Goal: Task Accomplishment & Management: Use online tool/utility

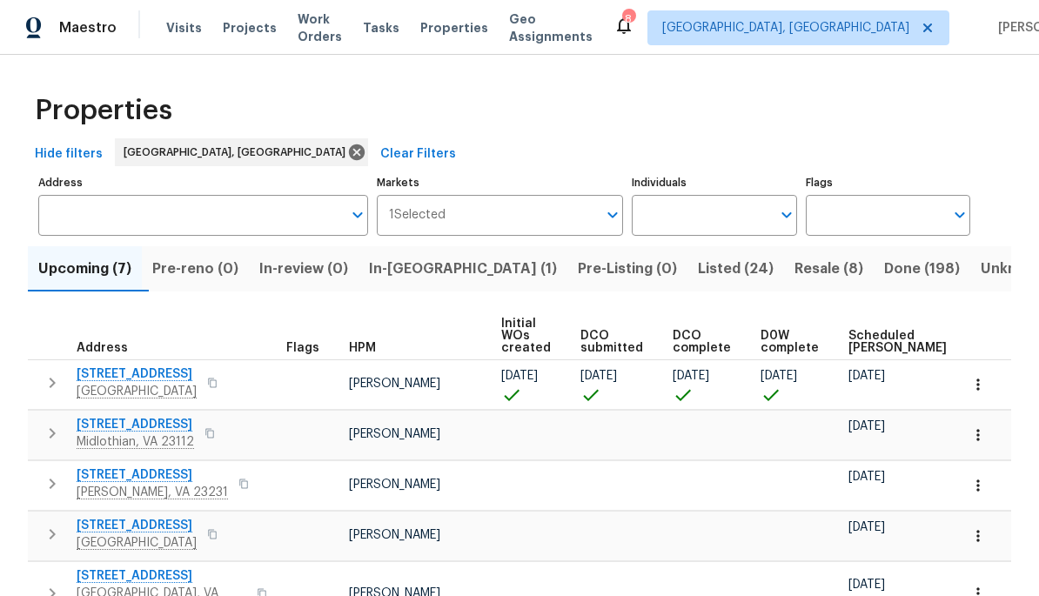
click at [109, 379] on span "[STREET_ADDRESS]" at bounding box center [137, 374] width 120 height 17
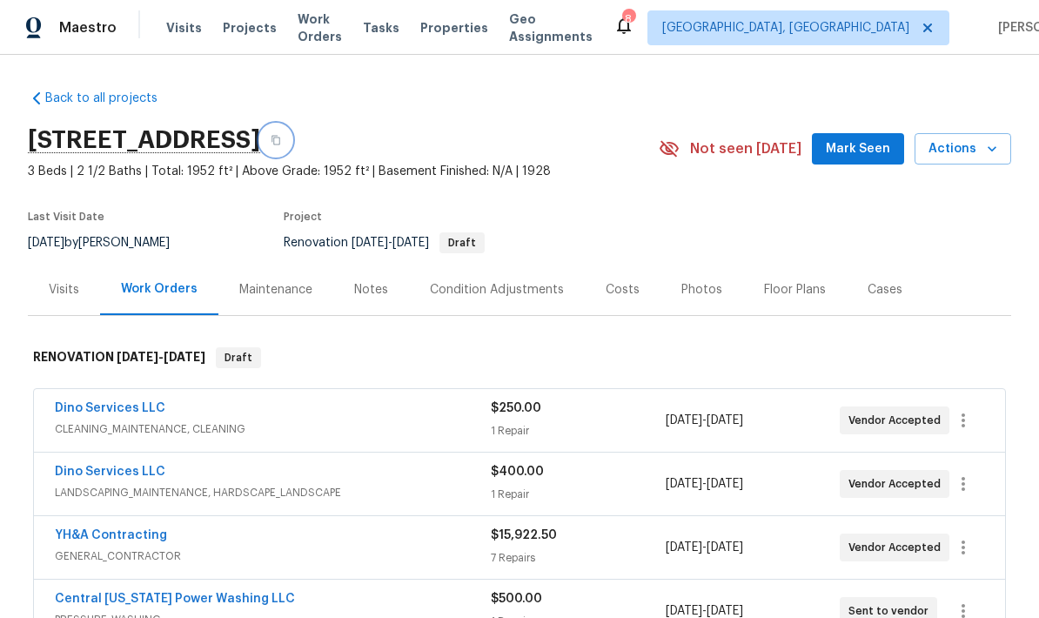
click at [281, 142] on icon "button" at bounding box center [276, 140] width 10 height 10
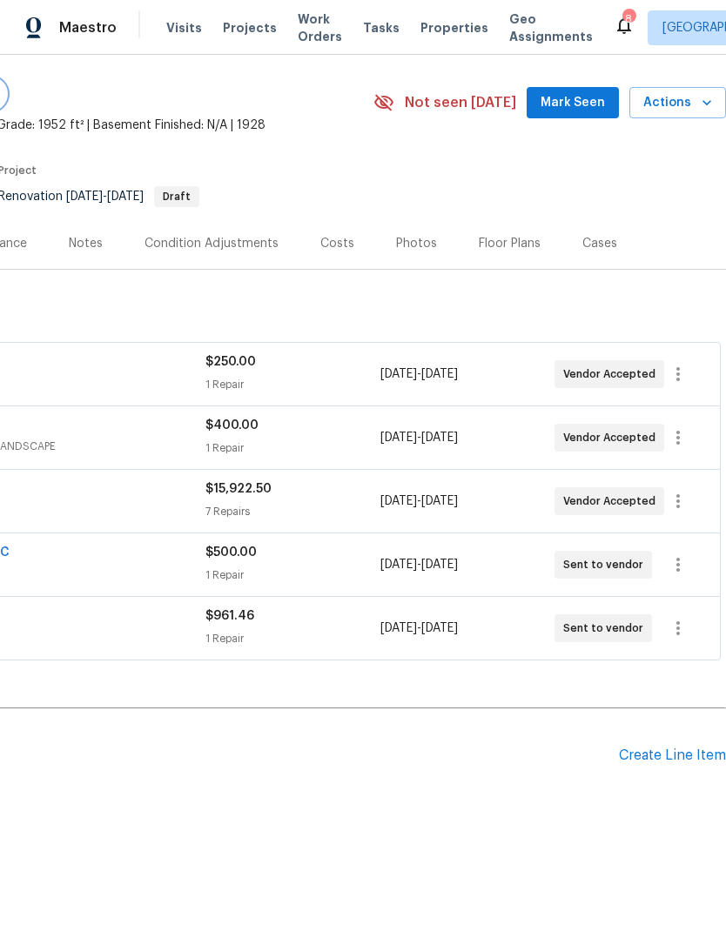
scroll to position [46, 258]
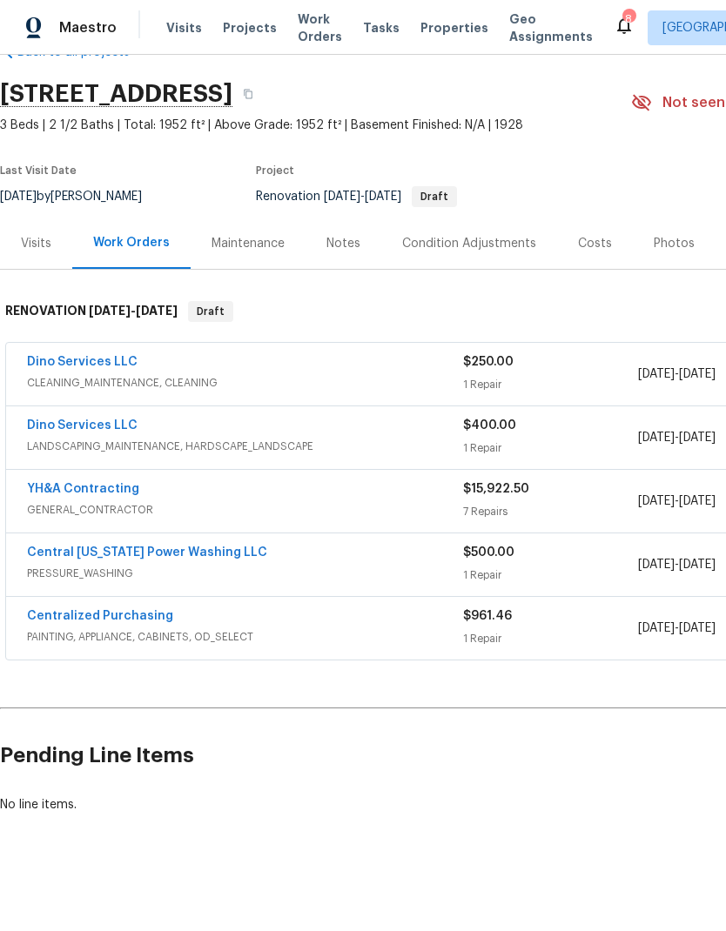
scroll to position [46, 0]
click at [108, 489] on link "YH&A Contracting" at bounding box center [83, 489] width 112 height 12
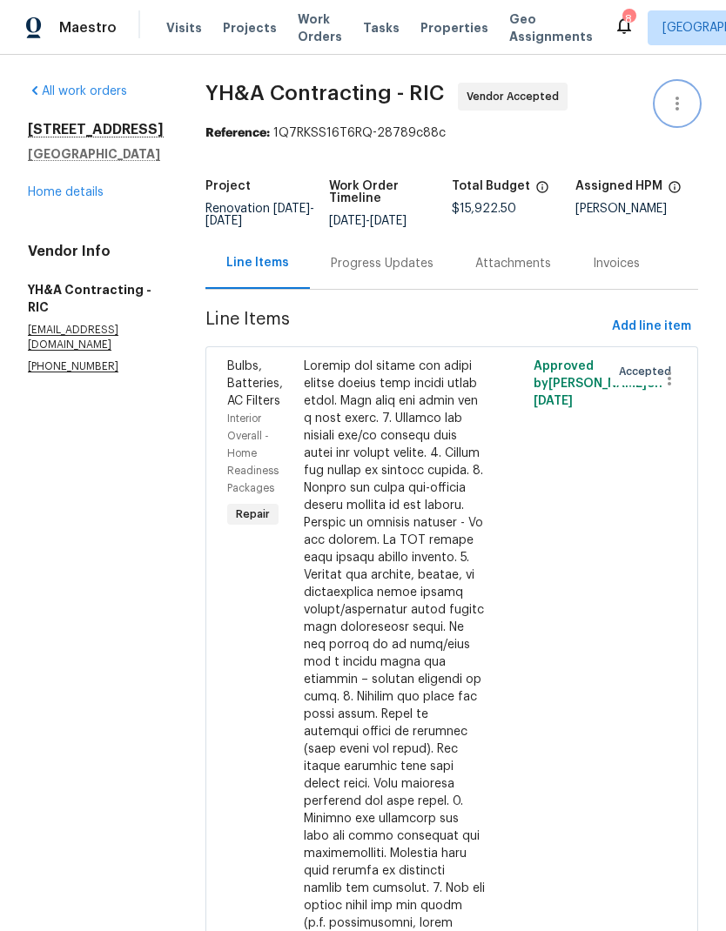
click at [689, 102] on button "button" at bounding box center [677, 104] width 42 height 42
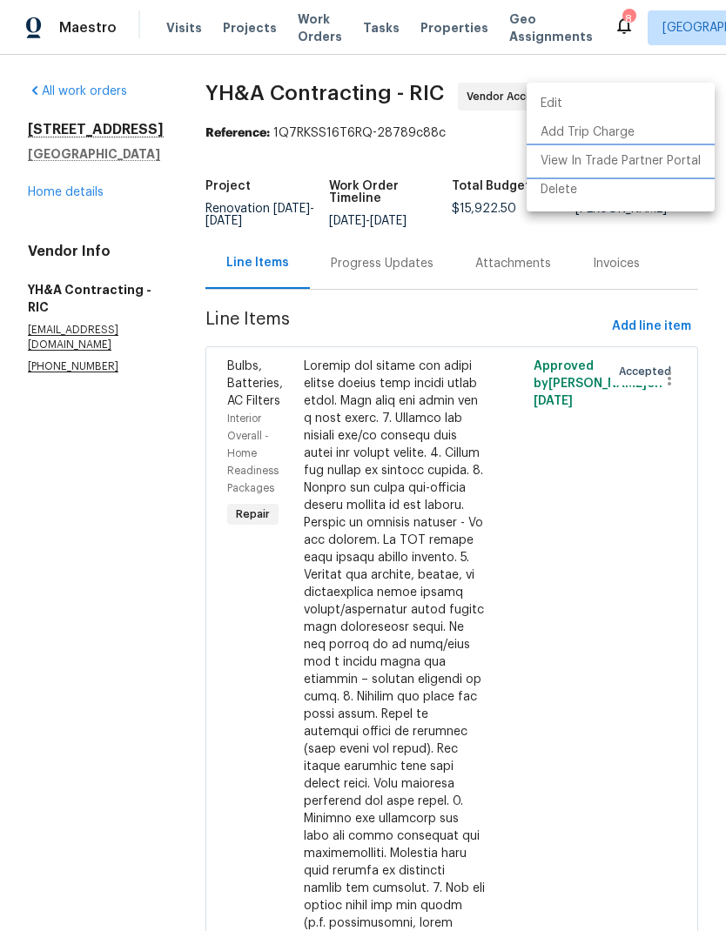
click at [690, 164] on li "View In Trade Partner Portal" at bounding box center [621, 161] width 188 height 29
click at [386, 74] on div at bounding box center [363, 465] width 726 height 931
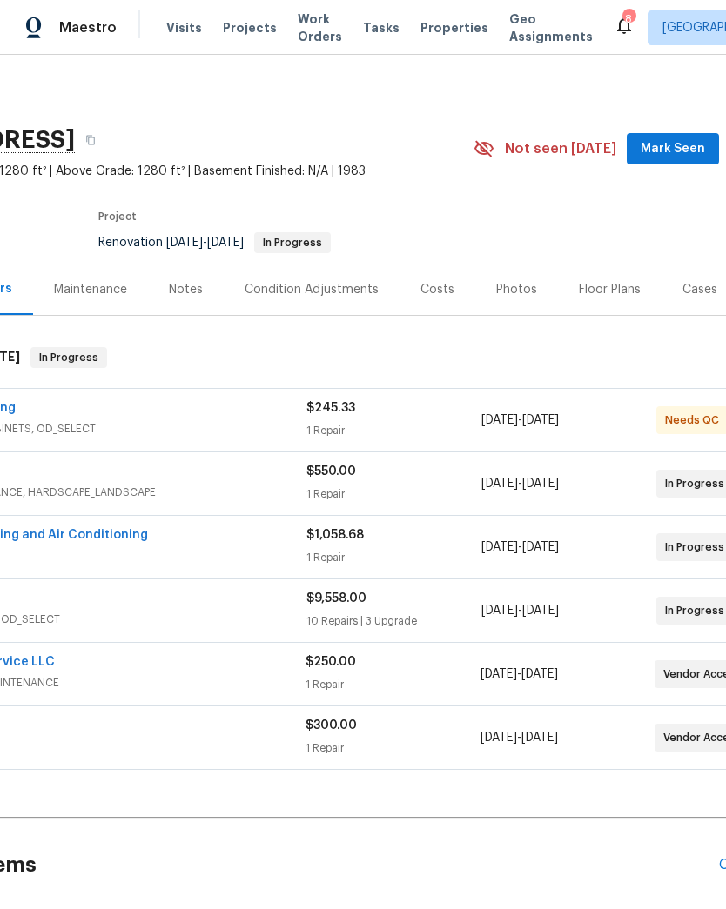
scroll to position [0, 158]
click at [695, 146] on span "Mark Seen" at bounding box center [672, 149] width 64 height 22
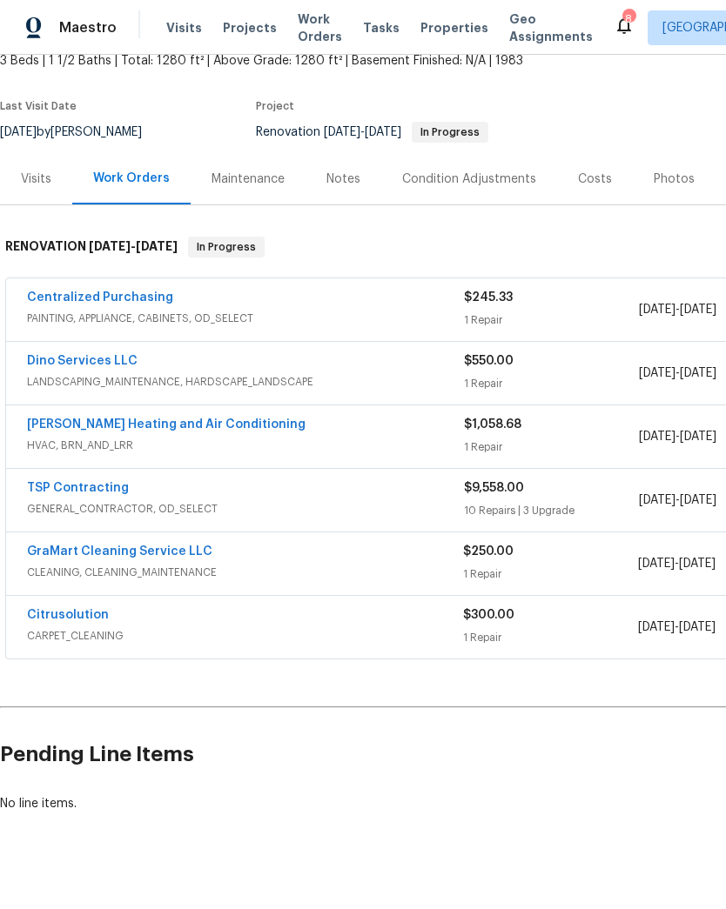
scroll to position [111, 0]
click at [82, 553] on link "GraMart Cleaning Service LLC" at bounding box center [119, 552] width 185 height 12
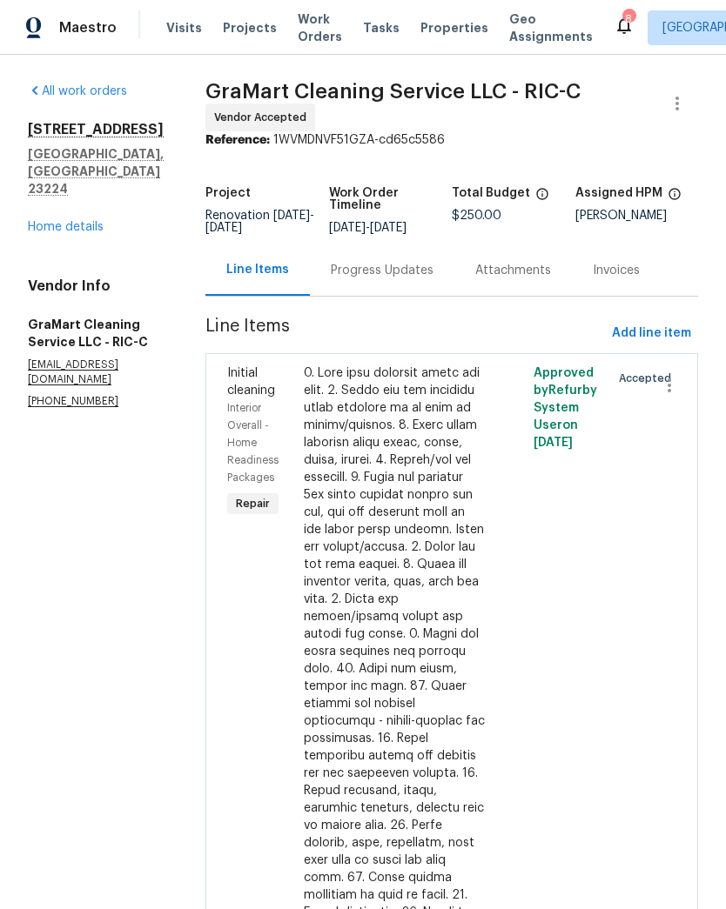
click at [403, 258] on div "Progress Updates" at bounding box center [382, 270] width 144 height 51
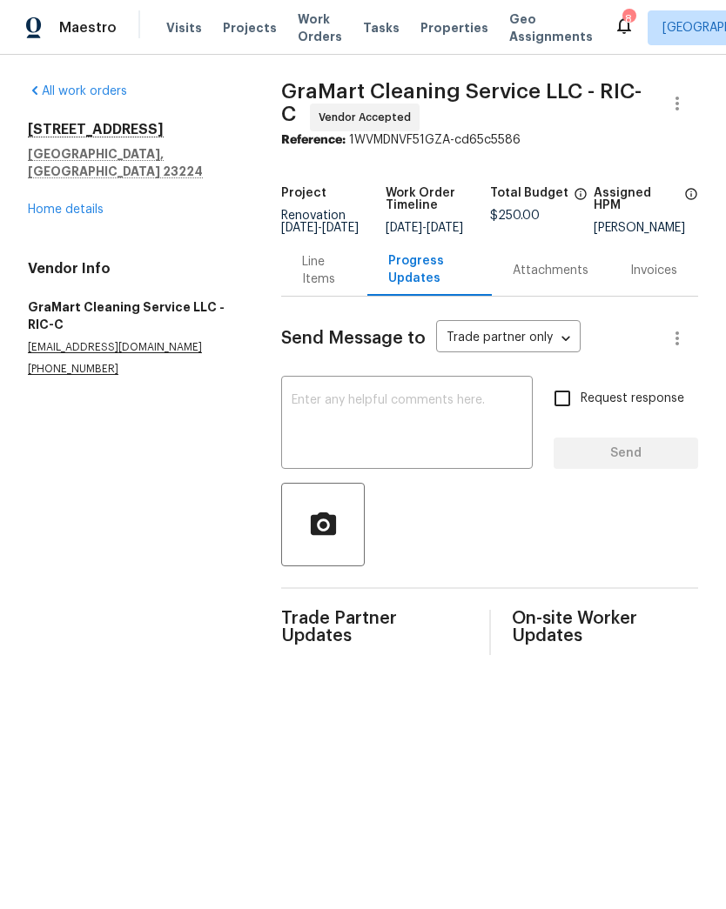
click at [462, 435] on textarea at bounding box center [407, 424] width 231 height 61
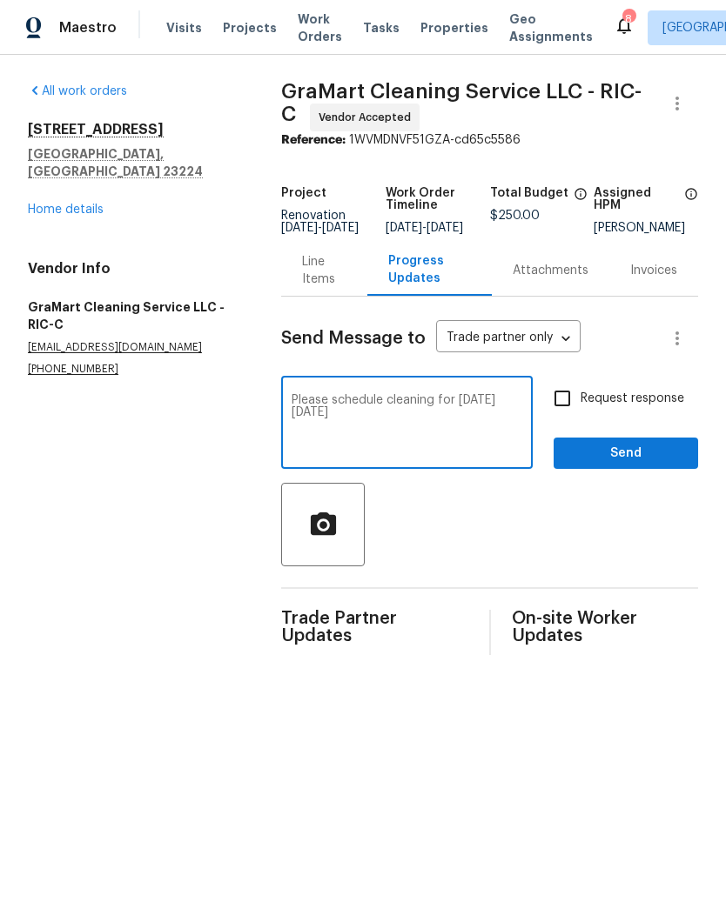
type textarea "Please schedule cleaning for next Tuesday, August 26"
click at [568, 408] on input "Request response" at bounding box center [562, 398] width 37 height 37
checkbox input "true"
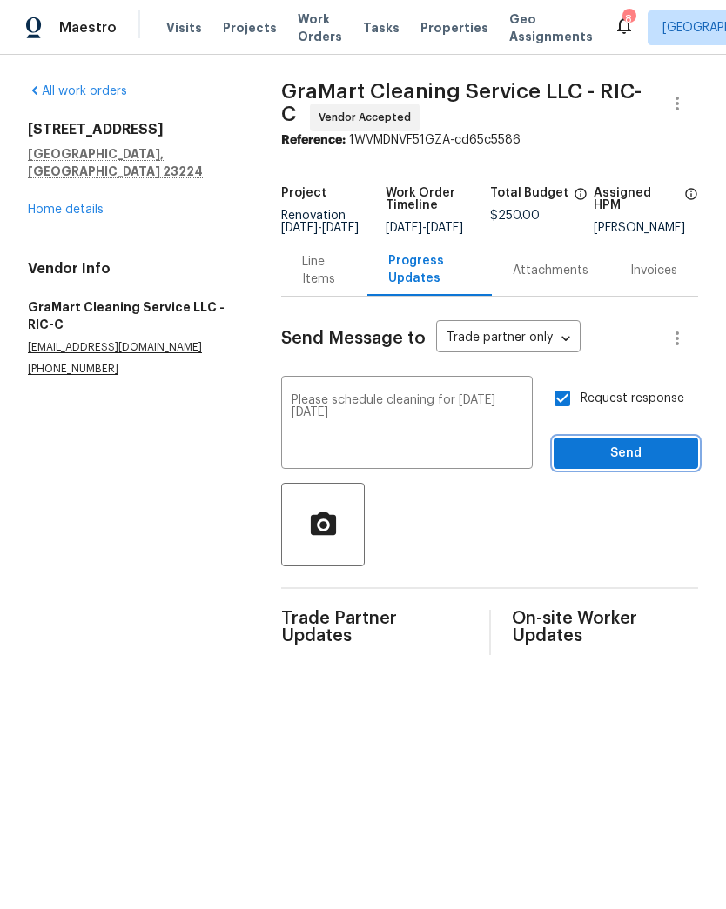
click at [647, 464] on span "Send" at bounding box center [625, 454] width 117 height 22
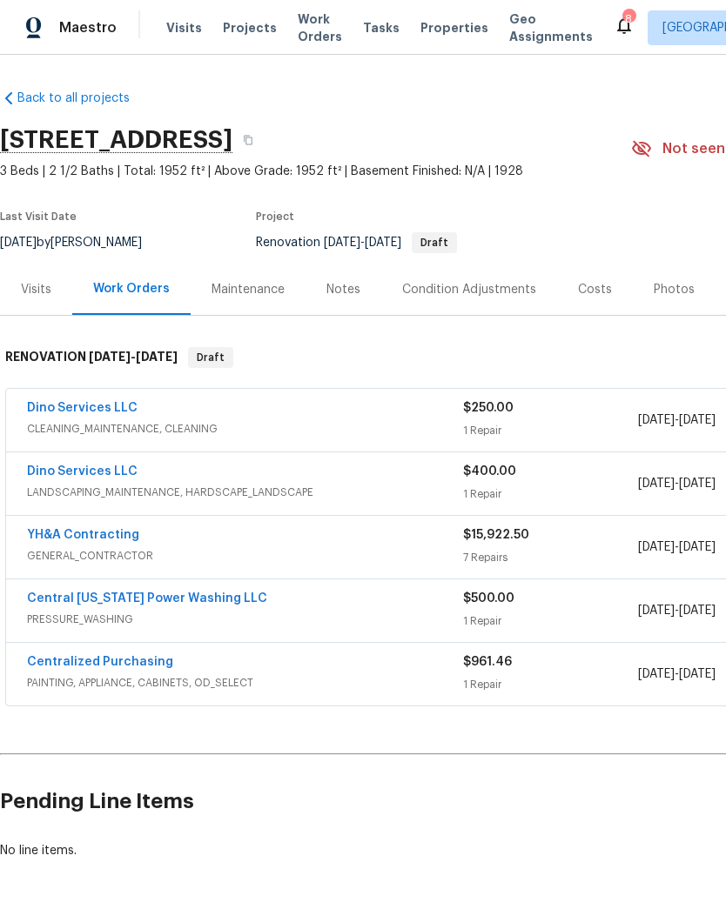
click at [116, 540] on link "YH&A Contracting" at bounding box center [83, 535] width 112 height 12
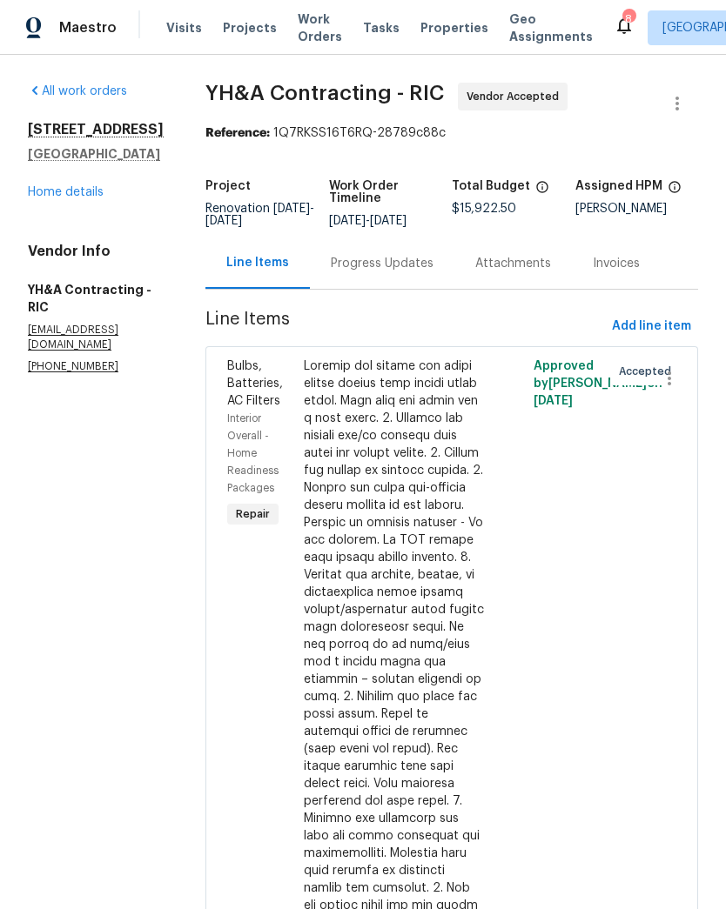
click at [372, 273] on div "Progress Updates" at bounding box center [382, 263] width 144 height 51
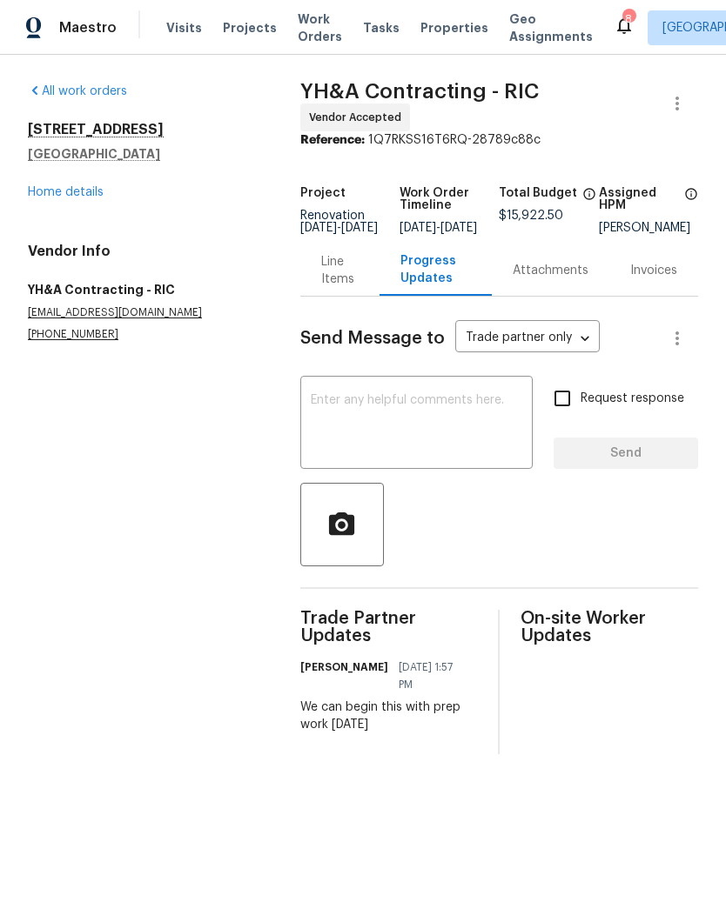
click at [459, 427] on textarea at bounding box center [416, 424] width 211 height 61
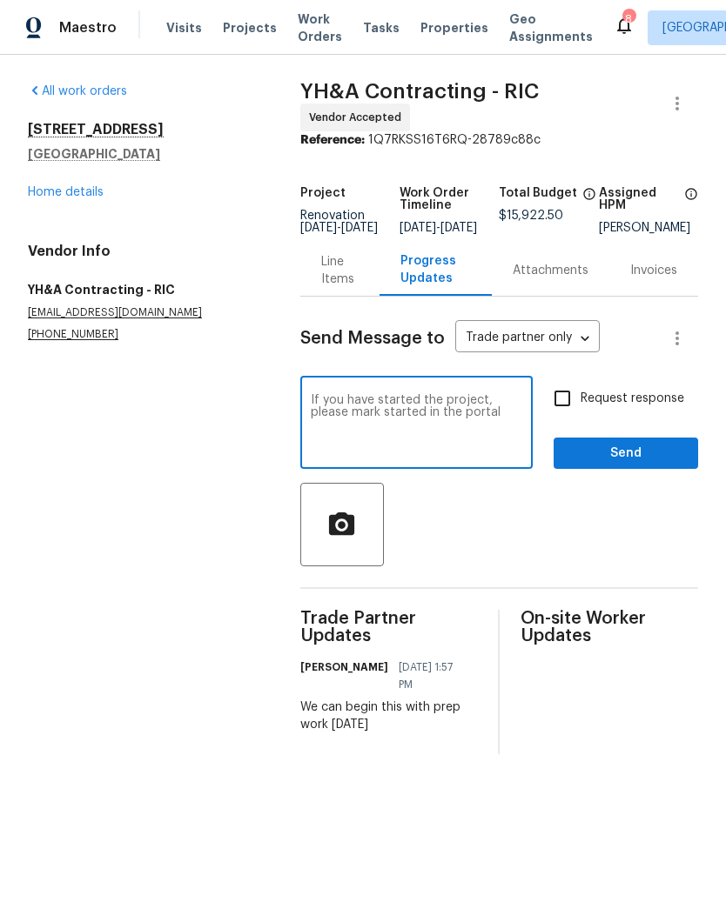
type textarea "If you have started the project, please mark started in the portal"
click at [565, 408] on input "Request response" at bounding box center [562, 398] width 37 height 37
checkbox input "true"
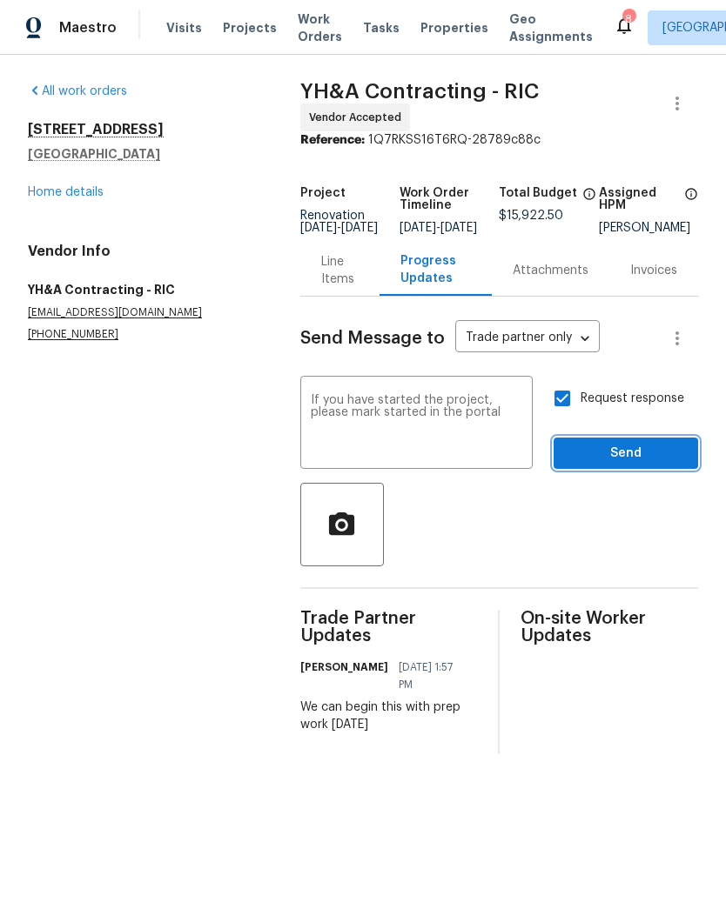
click at [649, 459] on span "Send" at bounding box center [625, 454] width 117 height 22
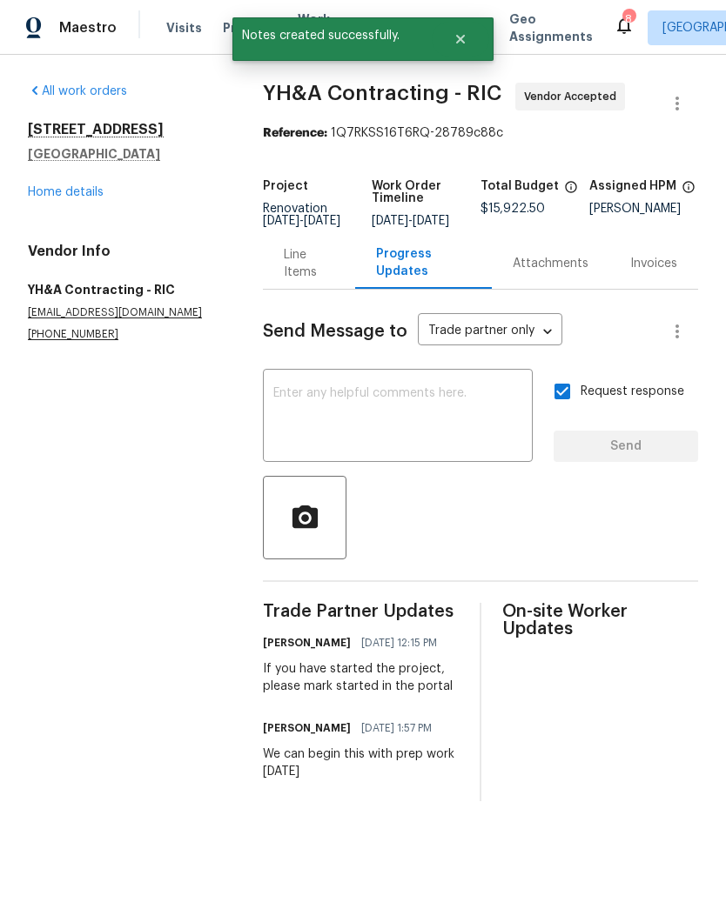
click at [51, 187] on link "Home details" at bounding box center [66, 192] width 76 height 12
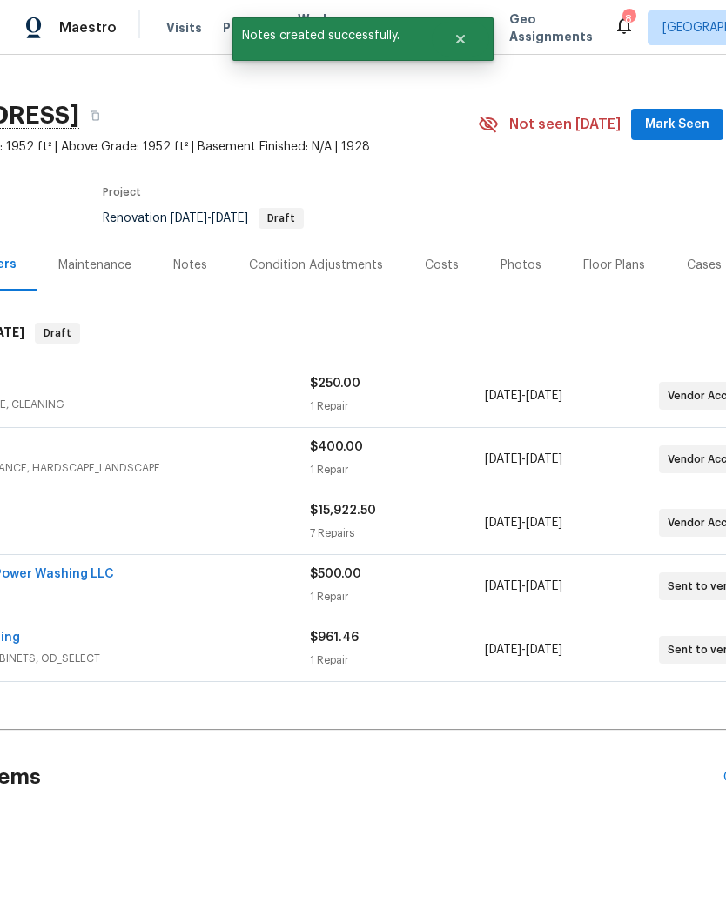
scroll to position [28, 155]
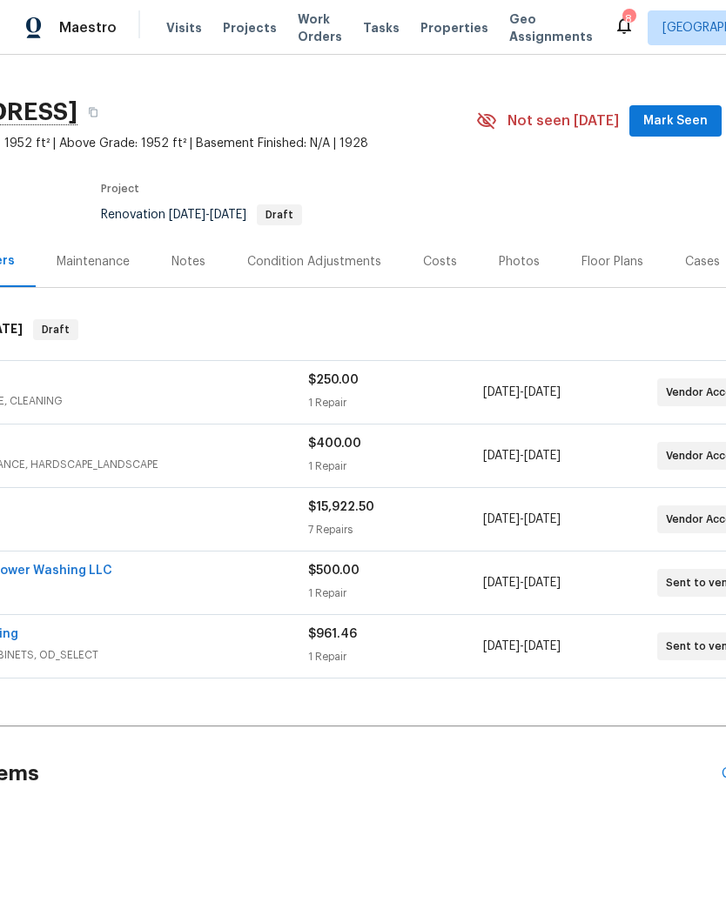
click at [684, 119] on span "Mark Seen" at bounding box center [675, 122] width 64 height 22
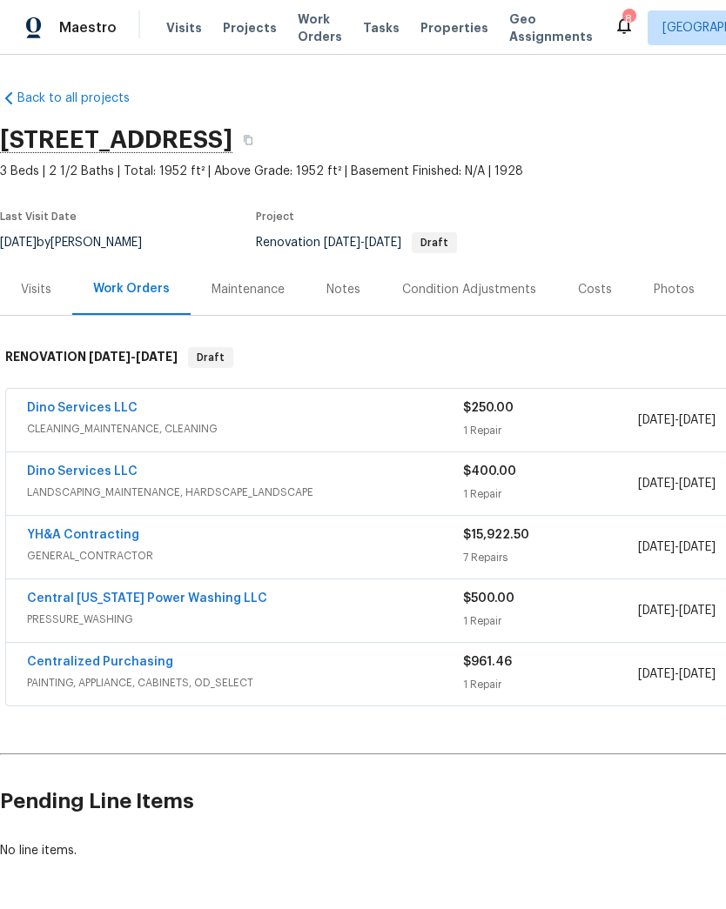
scroll to position [0, 0]
click at [253, 141] on icon "button" at bounding box center [248, 140] width 10 height 10
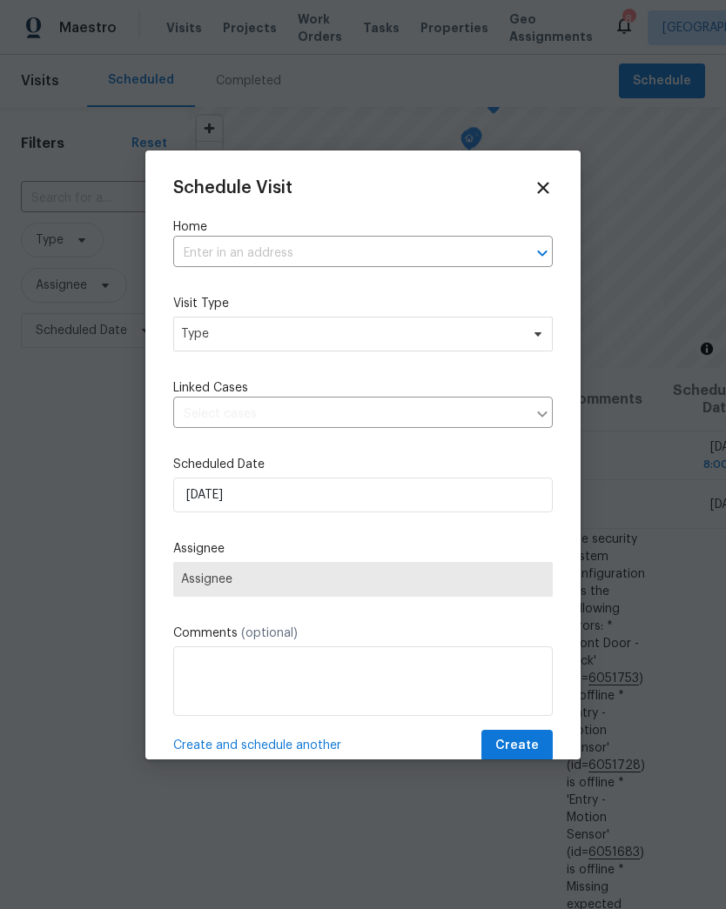
click at [516, 256] on div at bounding box center [529, 253] width 45 height 24
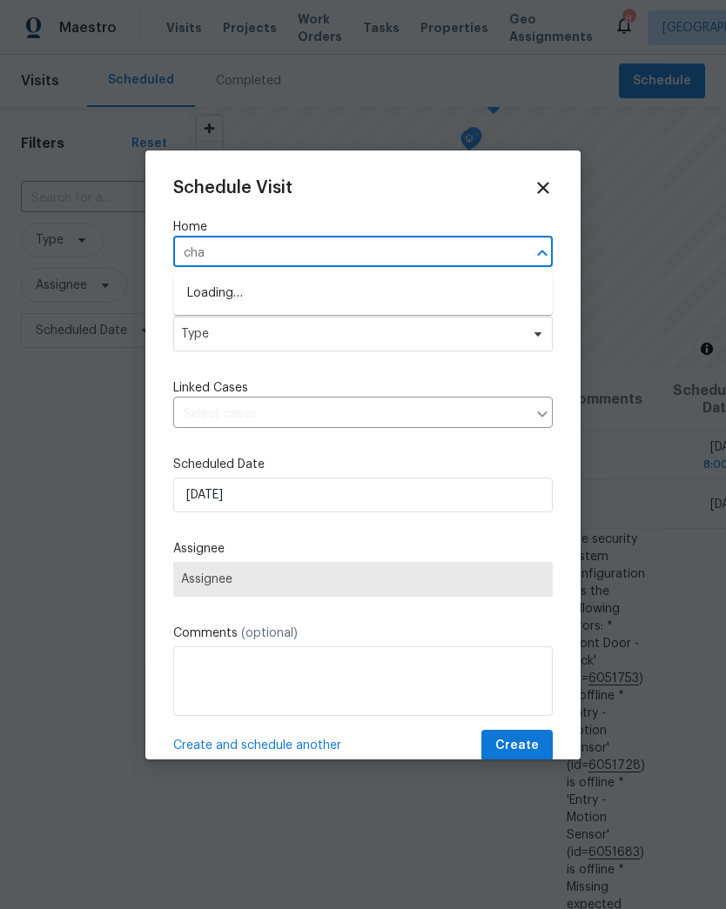
type input "cham"
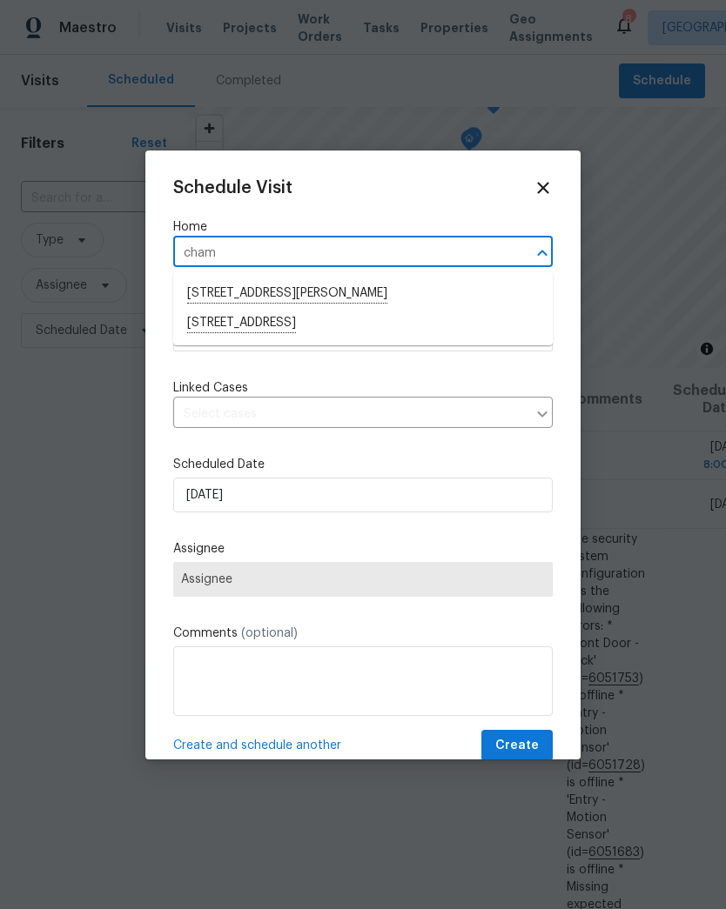
click at [201, 325] on li "[STREET_ADDRESS]" at bounding box center [362, 324] width 379 height 30
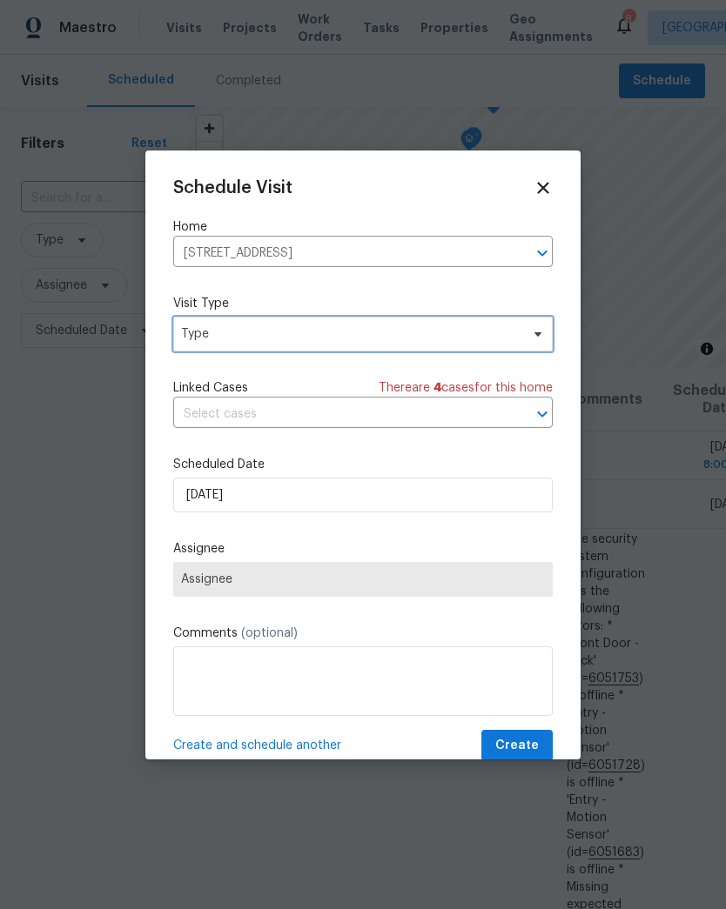
click at [187, 331] on span "Type" at bounding box center [350, 333] width 339 height 17
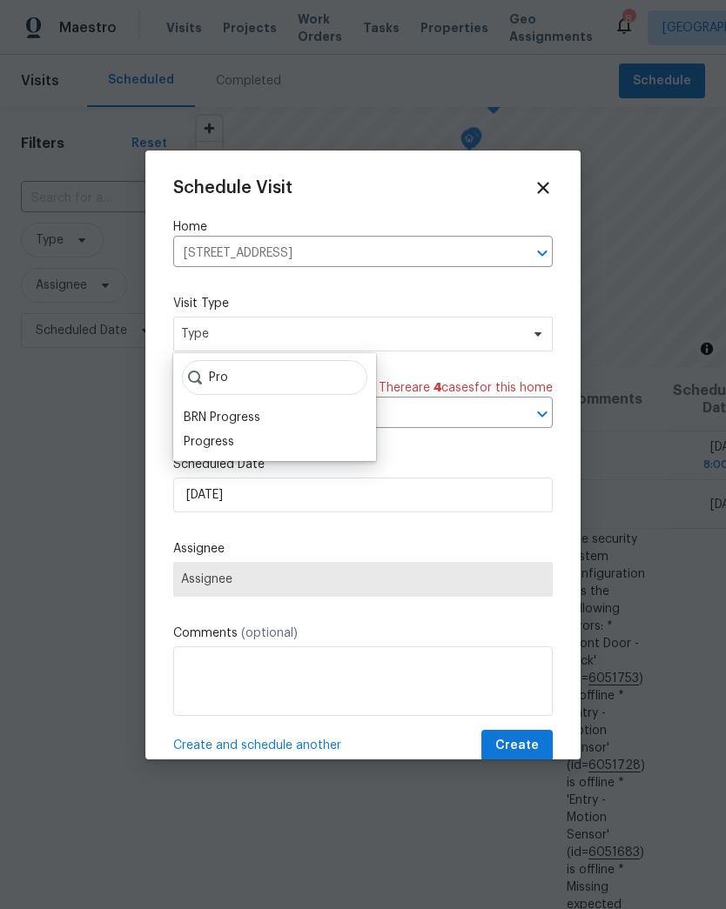
type input "Pro"
click at [191, 448] on div "Progress" at bounding box center [209, 441] width 50 height 17
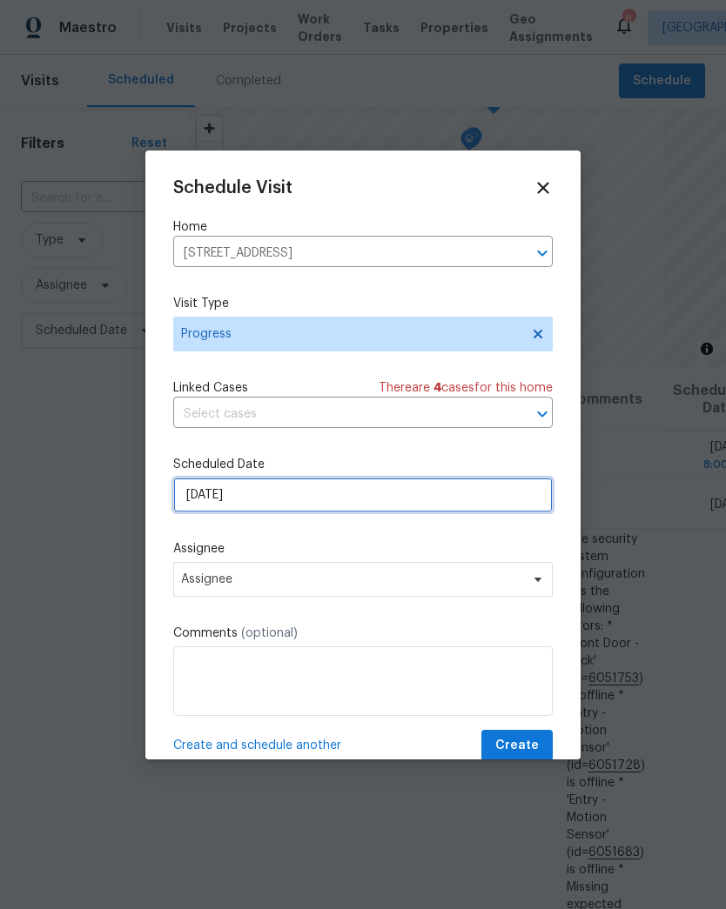
click at [184, 497] on input "[DATE]" at bounding box center [362, 495] width 379 height 35
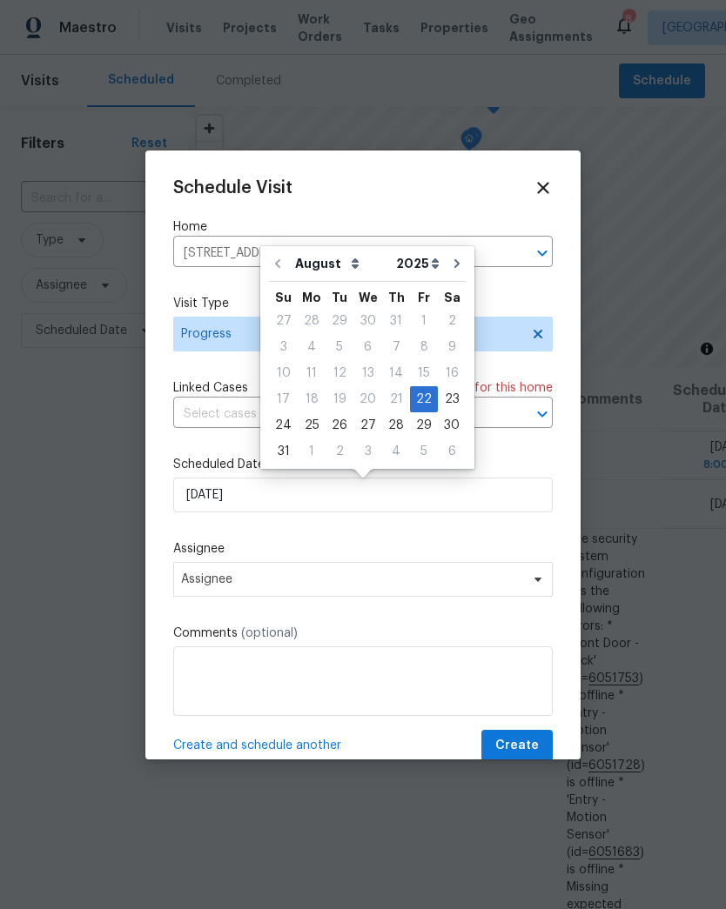
click at [178, 558] on label "Assignee" at bounding box center [362, 548] width 379 height 17
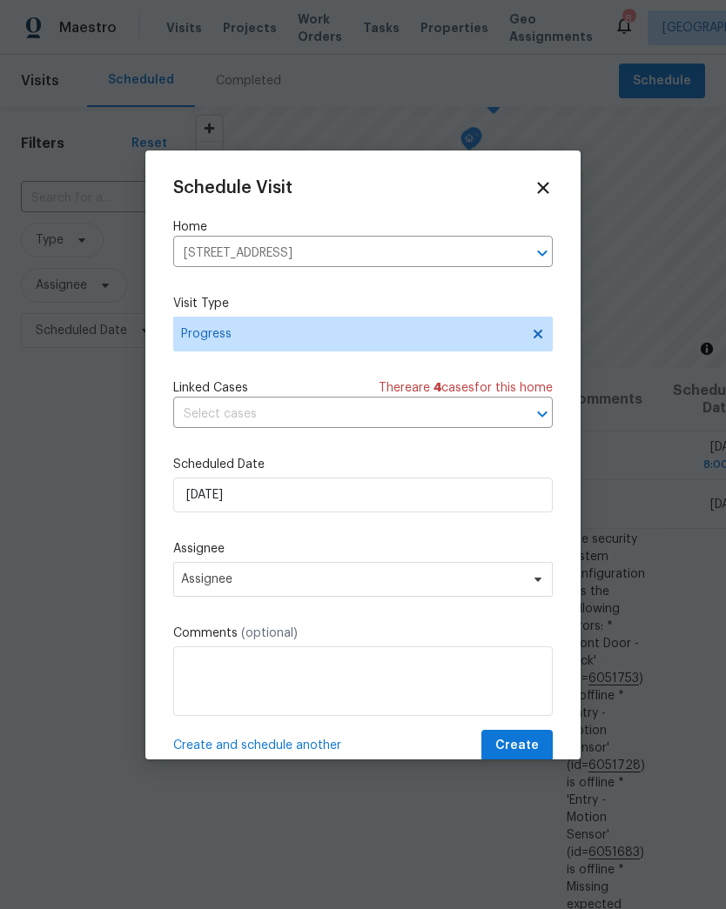
click at [178, 558] on label "Assignee" at bounding box center [362, 548] width 379 height 17
click at [180, 576] on span "Assignee" at bounding box center [362, 579] width 379 height 35
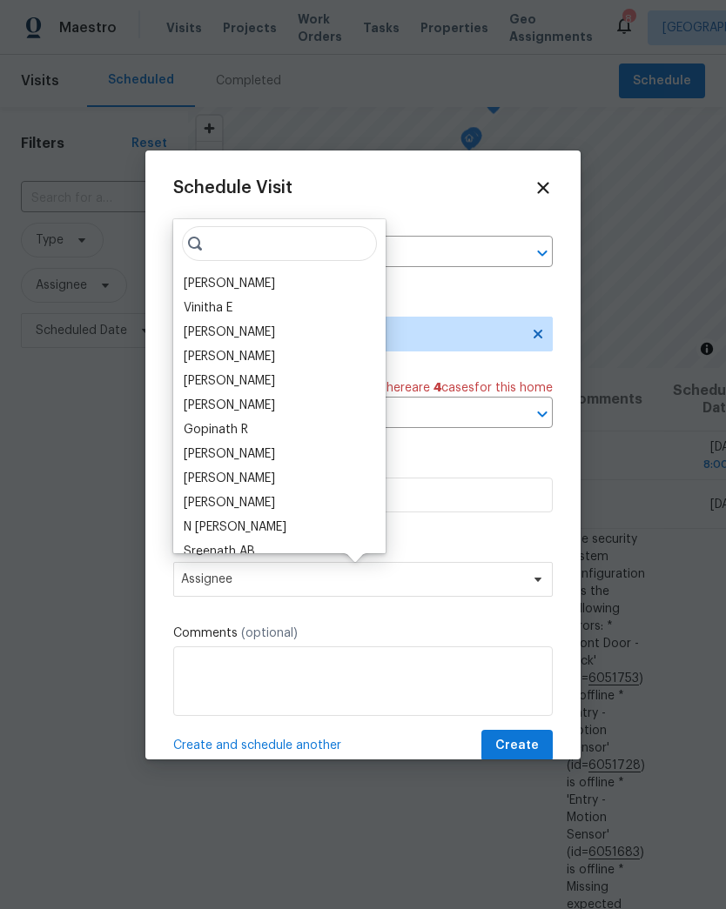
click at [191, 279] on div "[PERSON_NAME]" at bounding box center [229, 283] width 91 height 17
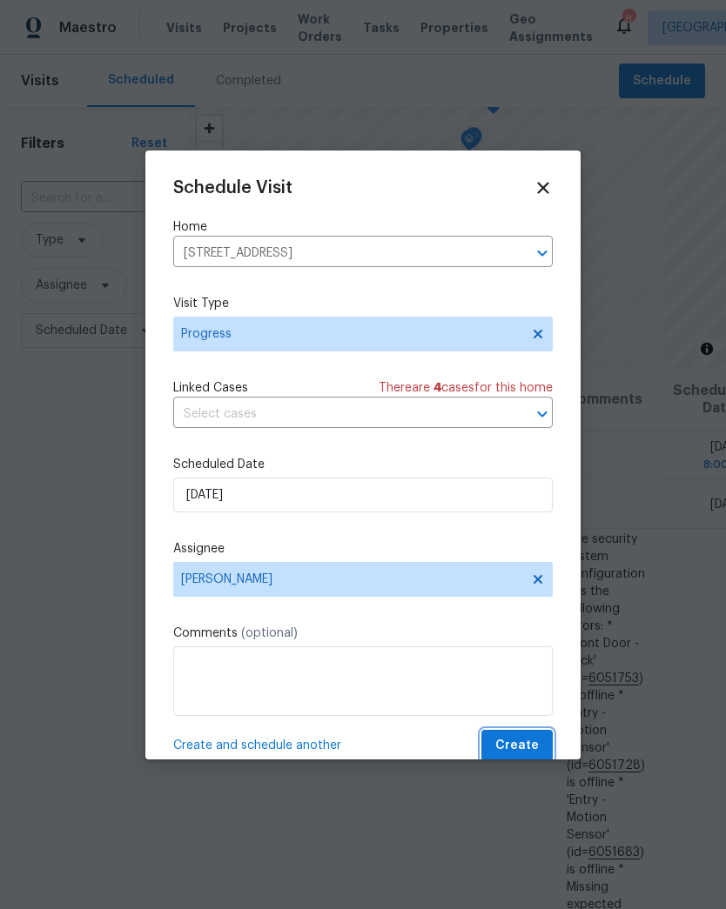
click at [544, 747] on button "Create" at bounding box center [516, 746] width 71 height 32
